Goal: Transaction & Acquisition: Subscribe to service/newsletter

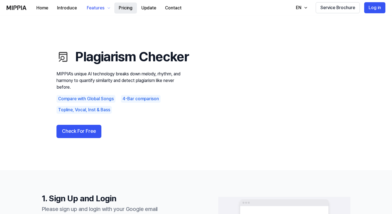
click at [123, 9] on button "Pricing" at bounding box center [125, 7] width 23 height 11
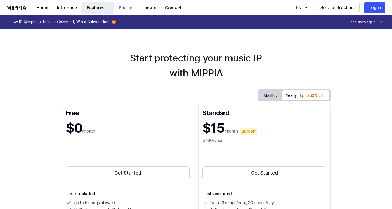
click at [102, 5] on div "Features" at bounding box center [96, 8] width 20 height 7
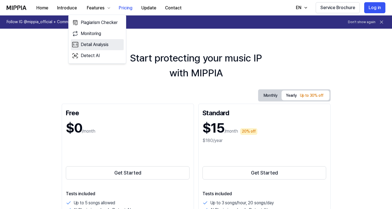
click at [100, 45] on link "Detail Analysis" at bounding box center [97, 44] width 53 height 11
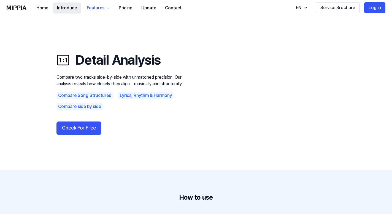
click at [75, 8] on button "Introduce" at bounding box center [67, 7] width 29 height 11
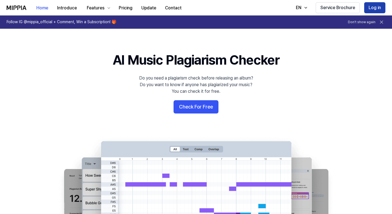
click at [374, 8] on button "Log in" at bounding box center [374, 7] width 21 height 11
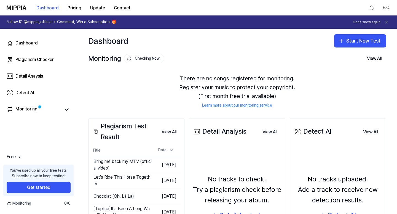
scroll to position [31, 0]
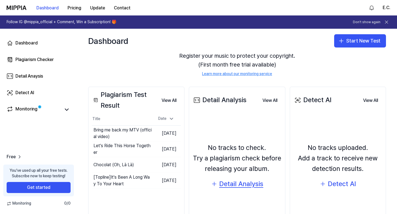
click at [240, 185] on div "Detail Analysis" at bounding box center [241, 183] width 44 height 10
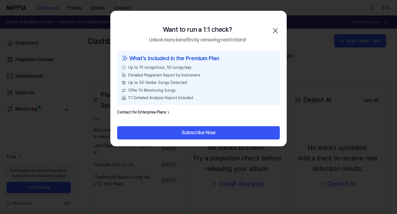
click at [278, 31] on icon "button" at bounding box center [275, 30] width 9 height 9
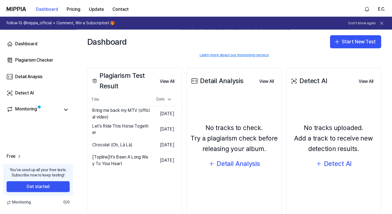
scroll to position [63, 0]
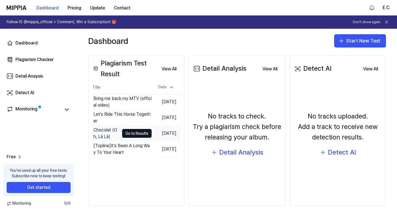
click at [107, 134] on div "Chocolat (Oh, Là Là)" at bounding box center [106, 133] width 26 height 13
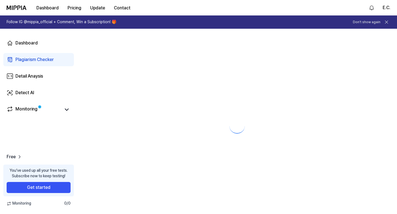
click at [130, 131] on div at bounding box center [237, 121] width 320 height 185
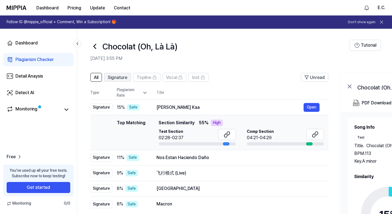
click at [128, 76] on button "Signature" at bounding box center [117, 77] width 27 height 9
click at [93, 74] on button "All" at bounding box center [96, 77] width 12 height 9
click at [96, 79] on span "All" at bounding box center [96, 77] width 4 height 7
click at [26, 61] on div "Plagiarism Checker" at bounding box center [34, 59] width 38 height 7
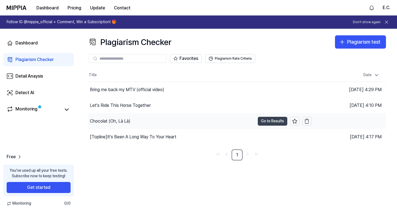
click at [274, 120] on button "Go to Results" at bounding box center [272, 121] width 29 height 9
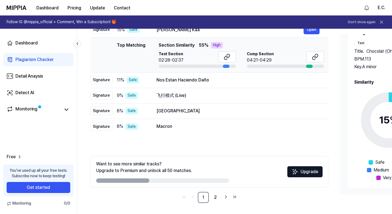
scroll to position [17, 0]
drag, startPoint x: 146, startPoint y: 179, endPoint x: 219, endPoint y: 187, distance: 72.7
click at [219, 187] on div "Want to see more similar tracks? Upgrade to Premium and unlock all 50 matches. …" at bounding box center [209, 179] width 238 height 47
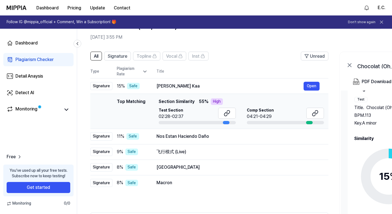
scroll to position [0, 0]
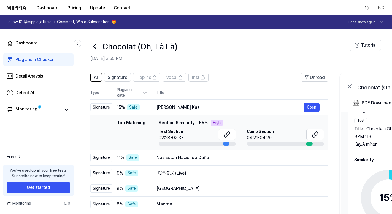
click at [382, 25] on button at bounding box center [382, 22] width 8 height 8
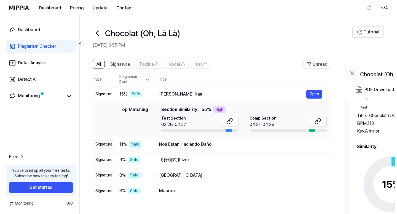
scroll to position [17, 0]
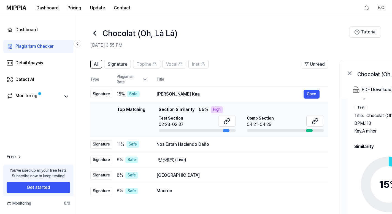
click at [379, 185] on icon at bounding box center [388, 184] width 69 height 69
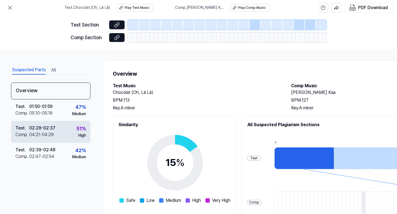
click at [46, 133] on div "04:21 - 04:29" at bounding box center [41, 134] width 25 height 7
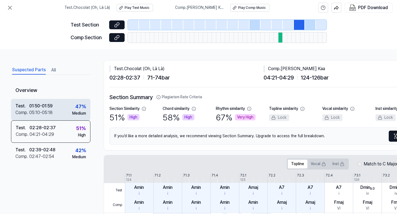
click at [57, 108] on div "Test . 01:50 - 01:59 Comp . 05:10 - 05:18 47 % Medium" at bounding box center [50, 110] width 79 height 22
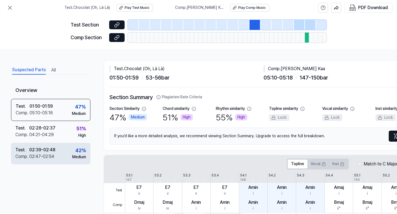
click at [56, 152] on div "Test . 02:39 - 02:48 Comp . 02:47 - 02:54 42 % Medium" at bounding box center [50, 154] width 79 height 22
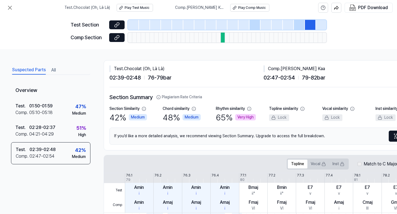
click at [58, 69] on div "Suspected Parts All" at bounding box center [50, 70] width 79 height 10
click at [56, 72] on button "All" at bounding box center [53, 70] width 4 height 9
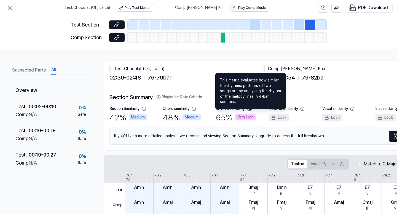
click at [249, 108] on icon at bounding box center [249, 108] width 4 height 4
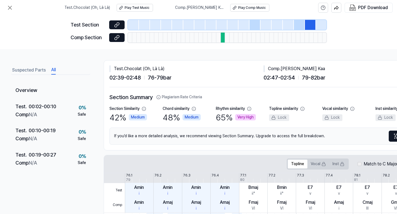
click at [225, 109] on div "Rhythm similarity" at bounding box center [230, 109] width 29 height 6
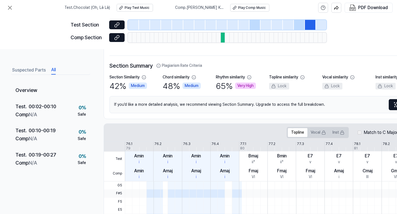
click at [350, 76] on div "Vocal similarity" at bounding box center [338, 77] width 32 height 6
drag, startPoint x: 342, startPoint y: 83, endPoint x: 332, endPoint y: 85, distance: 10.4
click at [341, 84] on div "Lock" at bounding box center [332, 86] width 20 height 7
click at [329, 85] on div "Lock" at bounding box center [332, 86] width 20 height 7
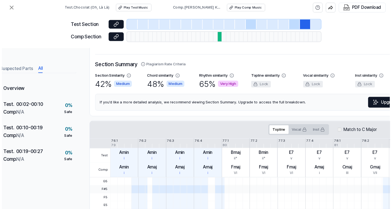
scroll to position [31, 53]
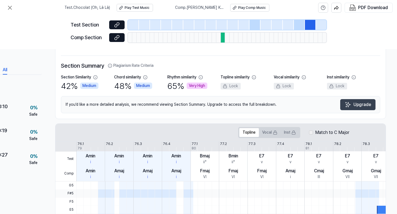
click at [348, 105] on button "Upgrade" at bounding box center [357, 104] width 35 height 11
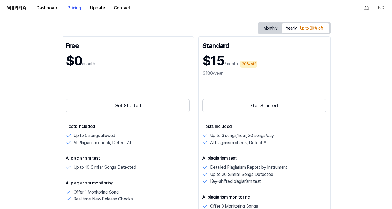
scroll to position [28, 0]
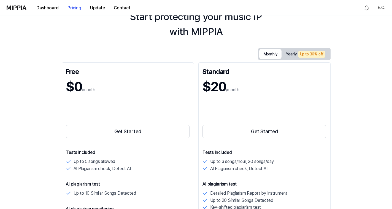
click at [282, 56] on button "Monthly" at bounding box center [270, 54] width 23 height 10
click at [203, 135] on button "Get Started" at bounding box center [265, 131] width 124 height 13
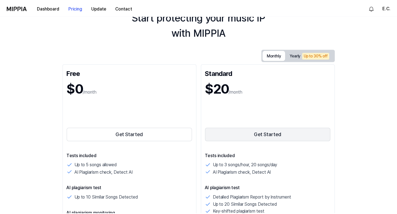
scroll to position [0, 0]
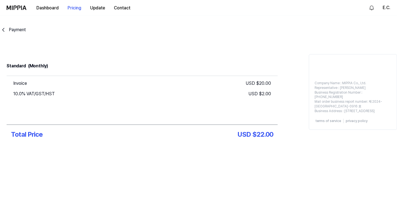
click at [12, 29] on div "Payment" at bounding box center [17, 29] width 17 height 7
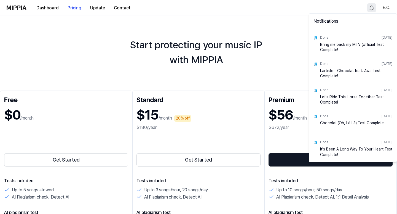
click at [366, 12] on html "Dashboard Pricing Update Contact E.C. Start protecting your music IP with MIPPI…" at bounding box center [198, 107] width 397 height 214
click at [387, 9] on html "Dashboard Pricing Update Contact E.C. Start protecting your music IP with MIPPI…" at bounding box center [198, 107] width 397 height 214
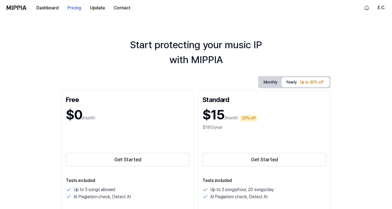
click at [387, 7] on nav "Dashboard Pricing Update Contact E.C." at bounding box center [196, 7] width 392 height 15
click at [382, 8] on button "E.C." at bounding box center [382, 7] width 8 height 7
click at [327, 47] on button "Log out" at bounding box center [360, 47] width 83 height 6
